Goal: Task Accomplishment & Management: Use online tool/utility

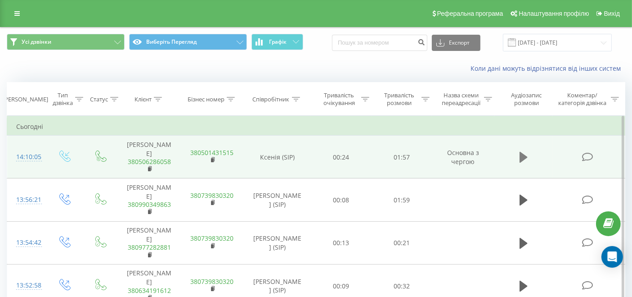
click at [522, 151] on icon at bounding box center [524, 157] width 8 height 13
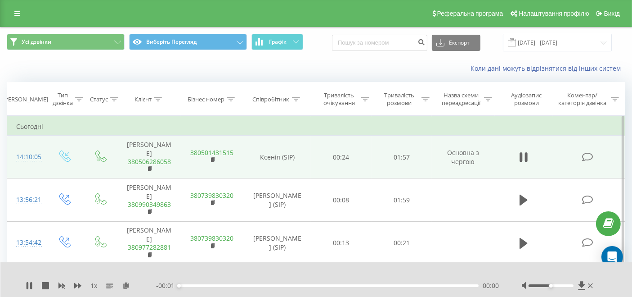
click at [307, 284] on div "00:00" at bounding box center [329, 285] width 300 height 3
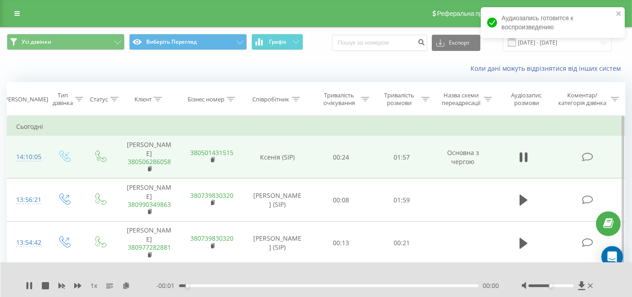
click at [269, 284] on div "- 00:01 00:03 00:00" at bounding box center [327, 285] width 343 height 9
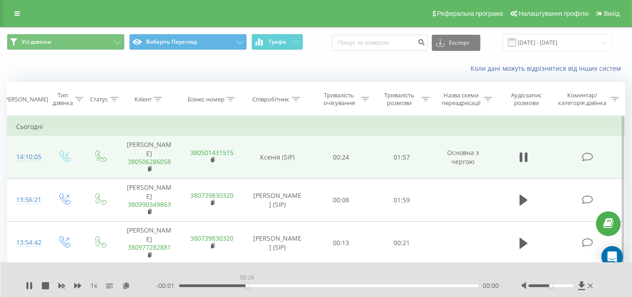
drag, startPoint x: 248, startPoint y: 281, endPoint x: 293, endPoint y: 284, distance: 45.1
click at [249, 284] on div "00:26" at bounding box center [329, 285] width 300 height 3
click at [293, 284] on div "- 00:01 00:27 00:00" at bounding box center [327, 285] width 343 height 9
click at [290, 284] on div "00:28" at bounding box center [329, 285] width 300 height 3
drag, startPoint x: 310, startPoint y: 280, endPoint x: 324, endPoint y: 279, distance: 14.0
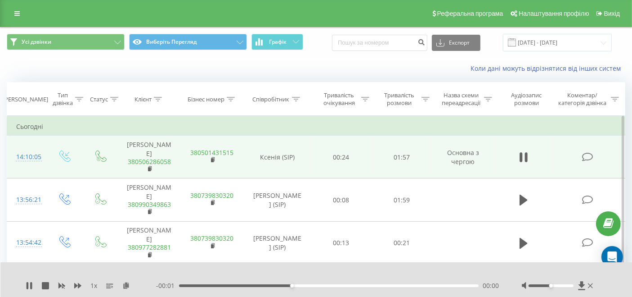
click at [311, 284] on div "00:44" at bounding box center [329, 285] width 300 height 3
drag, startPoint x: 332, startPoint y: 279, endPoint x: 341, endPoint y: 281, distance: 9.7
click at [334, 281] on div "- 00:01 00:52 00:00" at bounding box center [327, 285] width 343 height 9
click at [342, 284] on div "00:52" at bounding box center [329, 285] width 300 height 3
click at [359, 283] on div "- 00:01 01:05 00:00" at bounding box center [327, 285] width 343 height 9
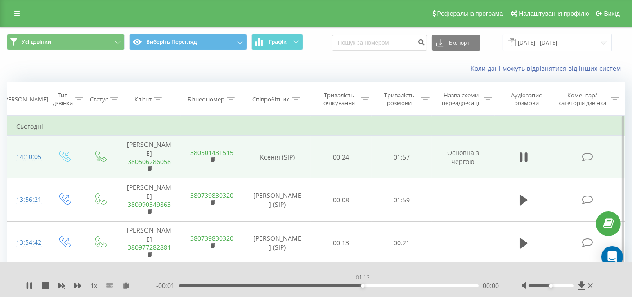
click at [364, 284] on div "01:12" at bounding box center [329, 285] width 300 height 3
drag, startPoint x: 388, startPoint y: 281, endPoint x: 406, endPoint y: 280, distance: 18.1
click at [393, 284] on div "01:22" at bounding box center [329, 285] width 300 height 3
click at [406, 284] on div "01:37" at bounding box center [329, 285] width 300 height 3
click at [395, 284] on div "01:25" at bounding box center [329, 285] width 300 height 3
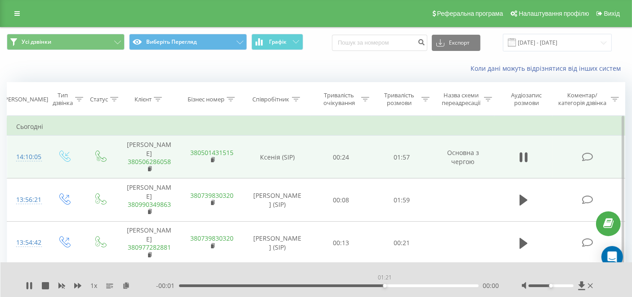
click at [386, 284] on div "01:21" at bounding box center [329, 285] width 300 height 3
click at [592, 282] on icon at bounding box center [590, 285] width 5 height 7
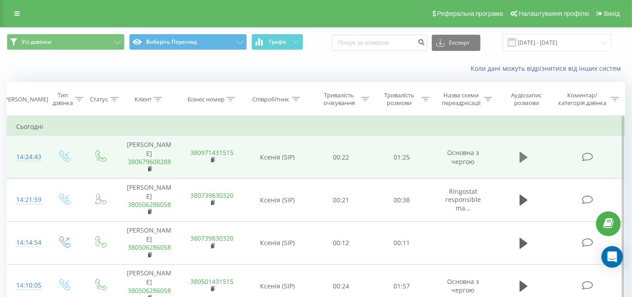
click at [521, 155] on icon at bounding box center [524, 157] width 8 height 11
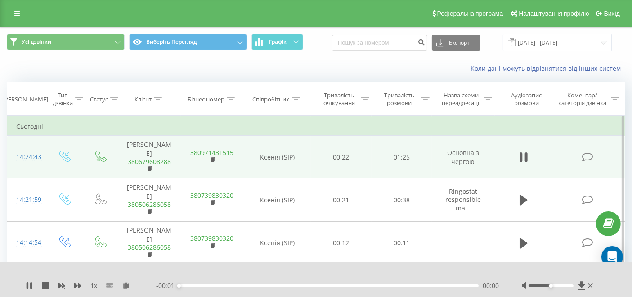
click at [289, 281] on div "- 00:01 00:00 00:00" at bounding box center [327, 285] width 343 height 9
click at [287, 284] on div "00:00" at bounding box center [329, 285] width 300 height 3
click at [292, 284] on div "00:32" at bounding box center [291, 286] width 4 height 4
click at [303, 284] on div "00:32" at bounding box center [329, 285] width 300 height 3
click at [253, 281] on div "- 00:01 00:36 00:00" at bounding box center [327, 285] width 343 height 9
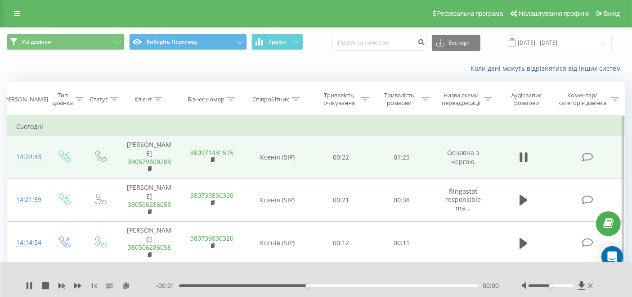
click at [250, 284] on div "00:36" at bounding box center [329, 285] width 300 height 3
click at [28, 284] on icon at bounding box center [28, 285] width 2 height 7
